Goal: Task Accomplishment & Management: Use online tool/utility

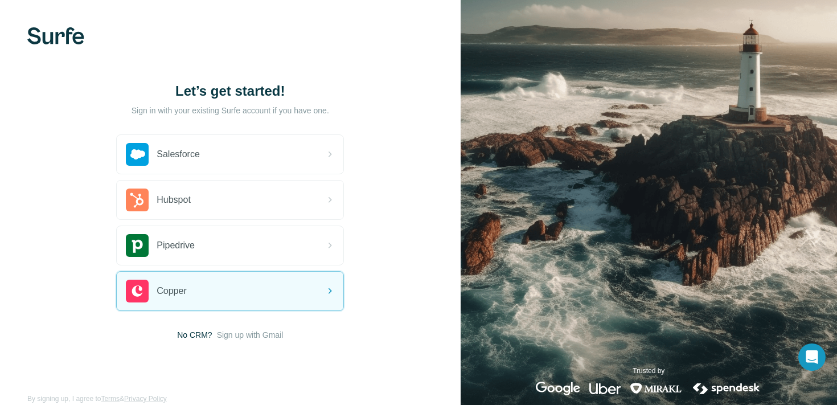
scroll to position [18, 0]
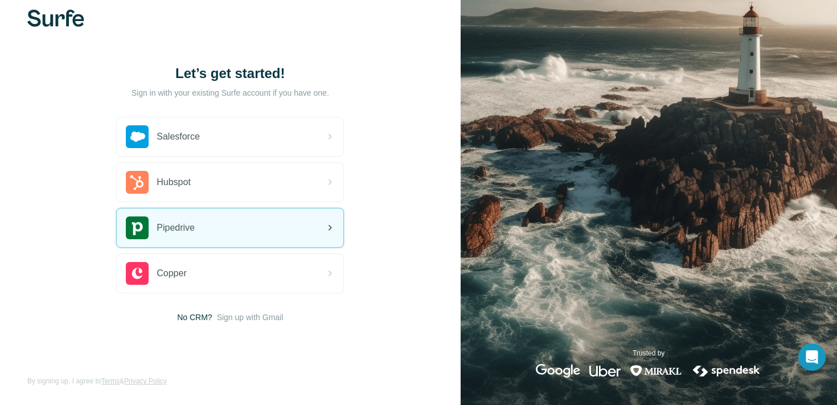
click at [189, 233] on span "Pipedrive" at bounding box center [176, 228] width 38 height 14
